Goal: Information Seeking & Learning: Learn about a topic

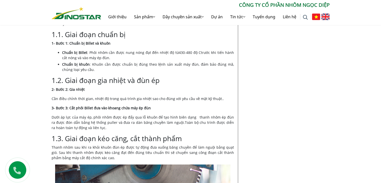
scroll to position [320, 0]
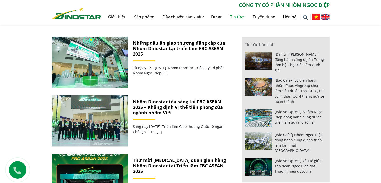
scroll to position [229, 0]
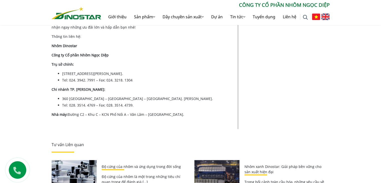
scroll to position [1177, 0]
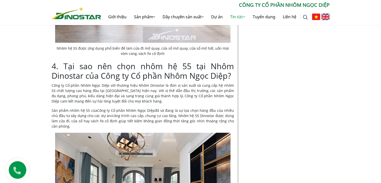
scroll to position [946, 0]
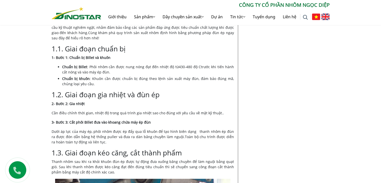
scroll to position [324, 0]
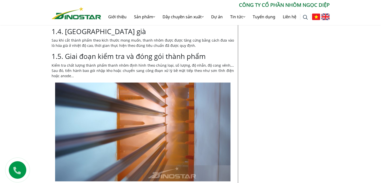
scroll to position [606, 0]
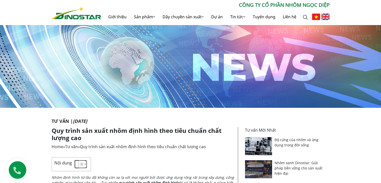
click at [80, 165] on icon "Toggle Table of Content" at bounding box center [81, 164] width 5 height 5
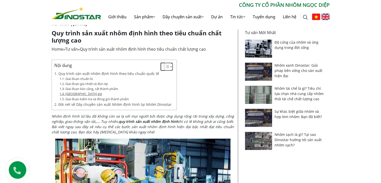
scroll to position [109, 0]
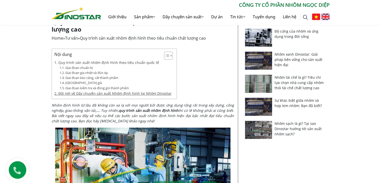
click at [72, 92] on link "2. Đôi nét về Dây chuyền sản xuất Nhôm định hình tại Nhôm Dinostar" at bounding box center [112, 94] width 117 height 6
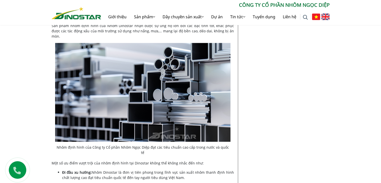
scroll to position [842, 0]
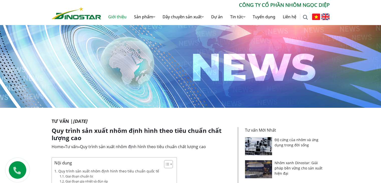
click at [116, 18] on link "Giới thiệu" at bounding box center [118, 17] width 26 height 16
